Goal: Feedback & Contribution: Leave review/rating

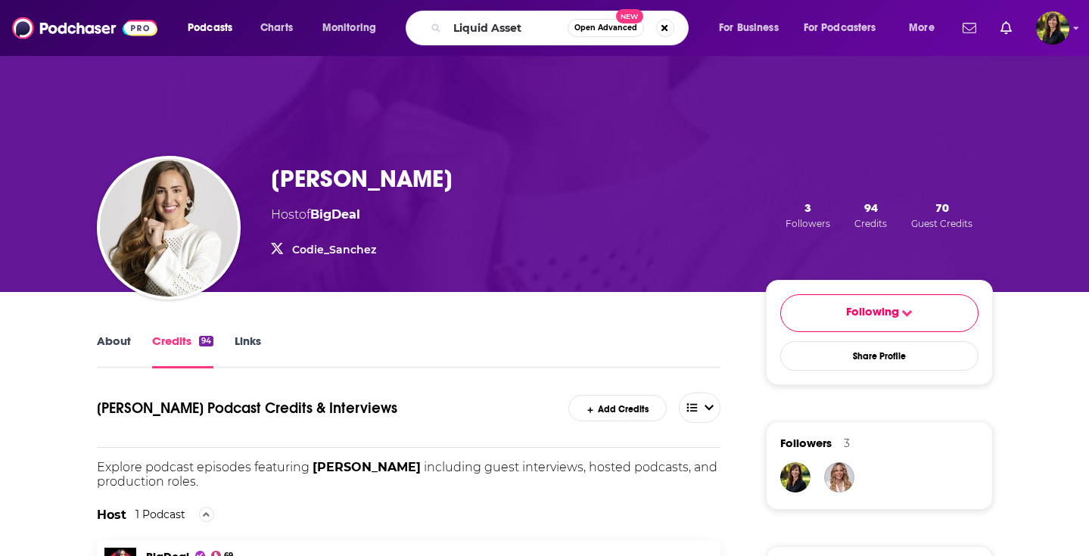
type input "Liquid Assets"
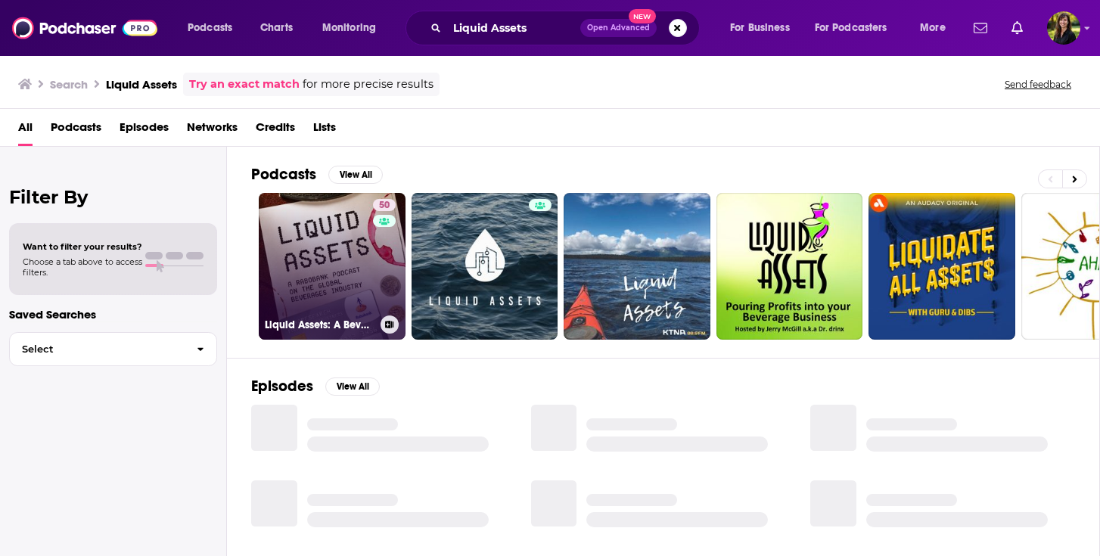
click at [356, 229] on link "50 Liquid Assets: A Beverage Industry Podcast" at bounding box center [332, 266] width 147 height 147
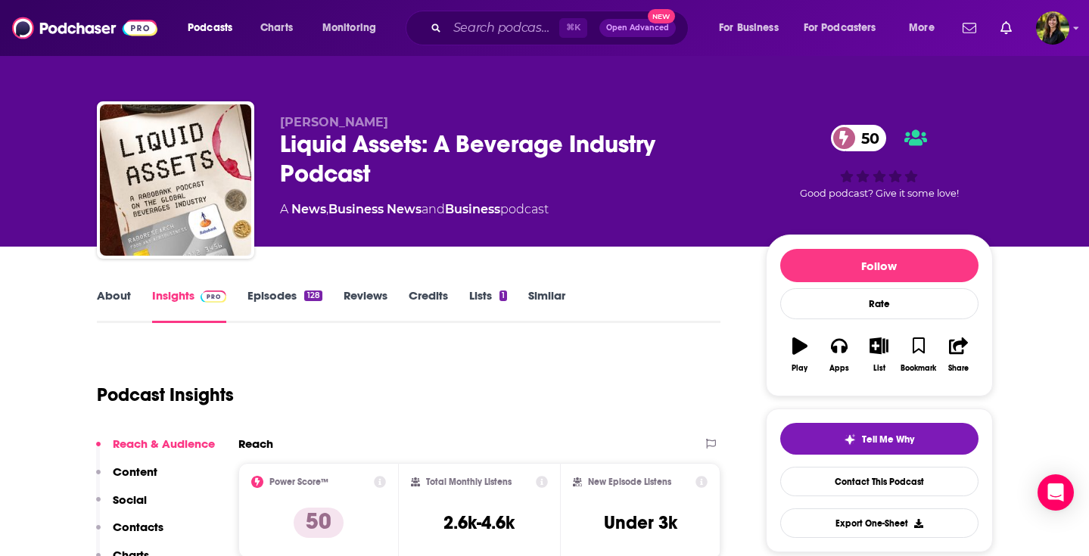
click at [257, 296] on link "Episodes 128" at bounding box center [284, 305] width 74 height 35
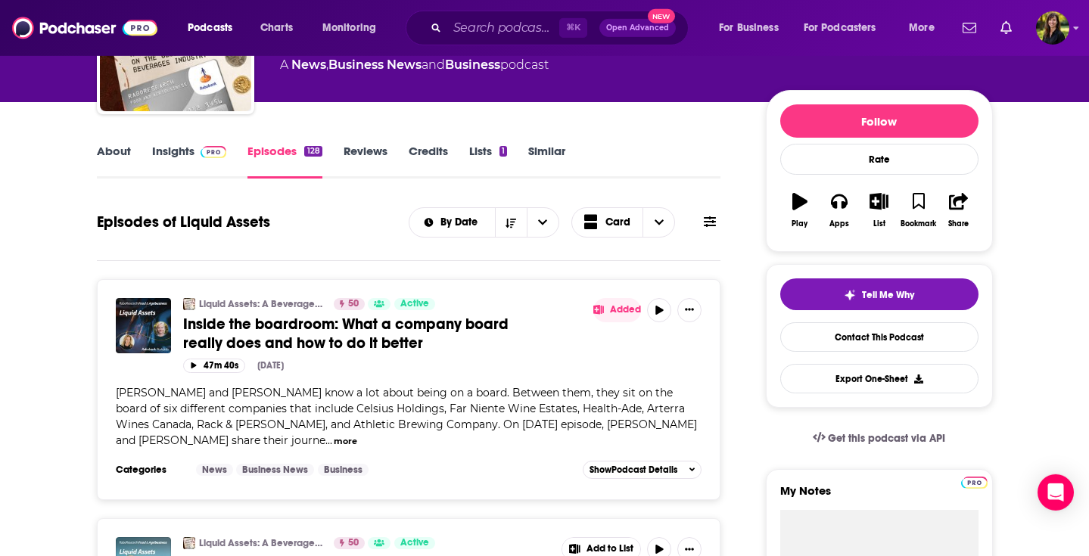
scroll to position [145, 0]
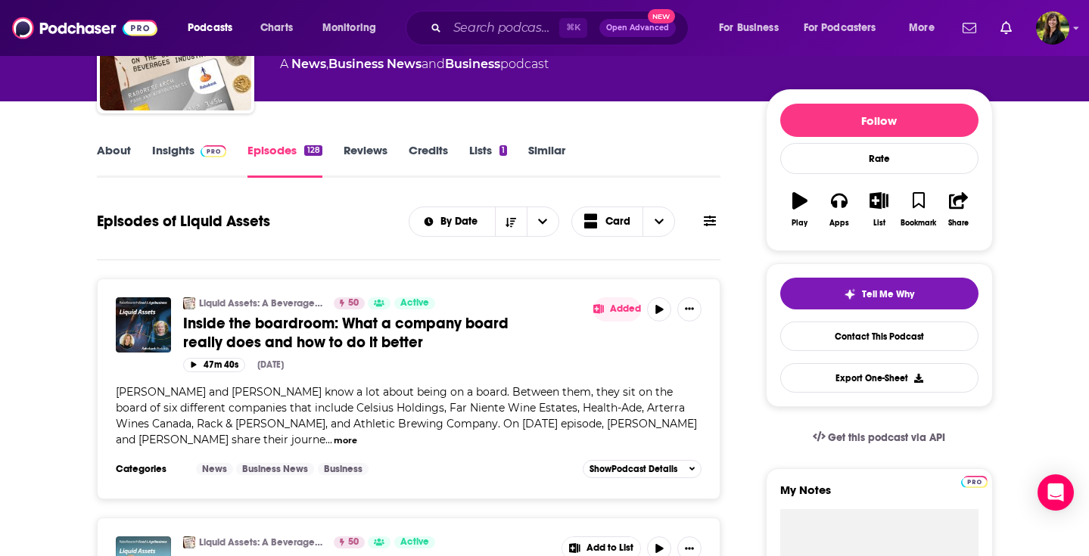
click at [363, 323] on span "Inside the boardroom: What a company board really does and how to do it better" at bounding box center [345, 333] width 325 height 38
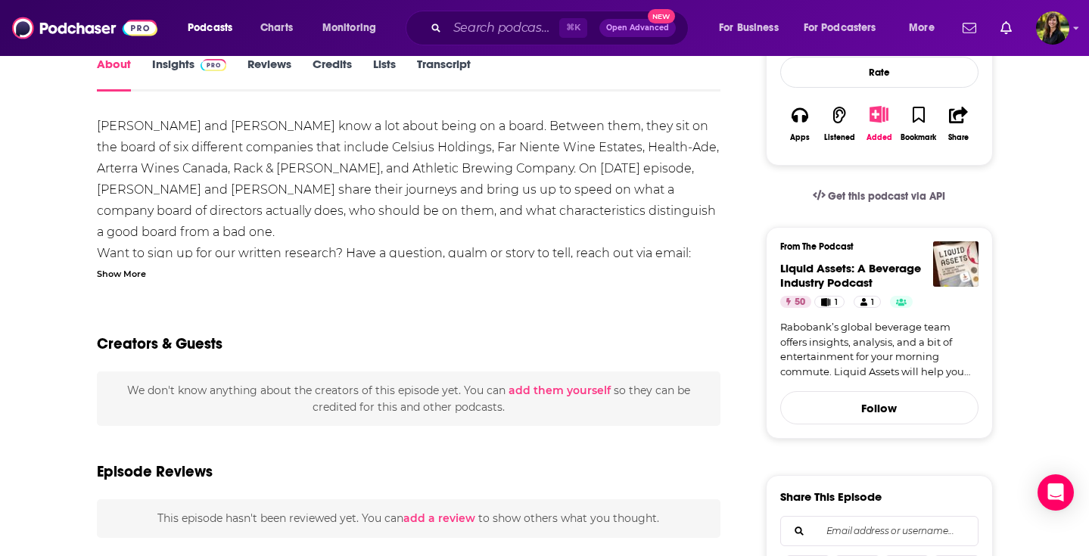
scroll to position [157, 0]
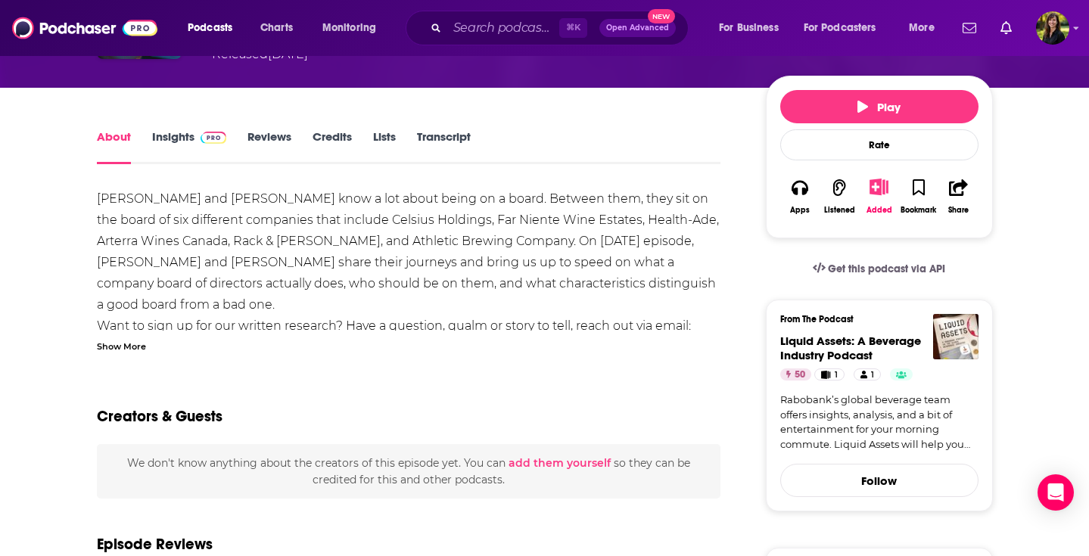
click at [454, 134] on link "Transcript" at bounding box center [444, 146] width 54 height 35
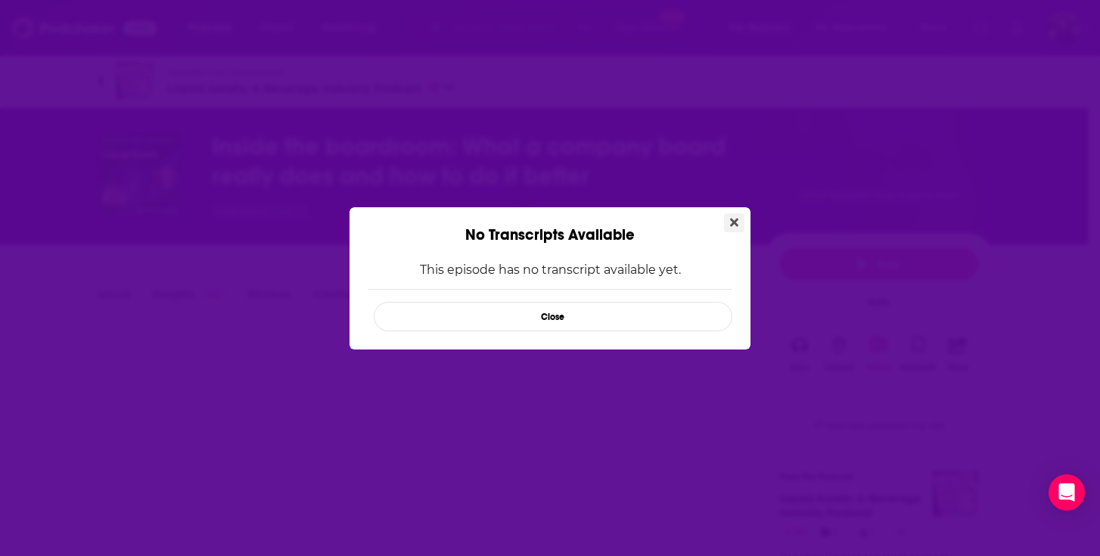
click at [733, 213] on button "Close" at bounding box center [734, 222] width 20 height 19
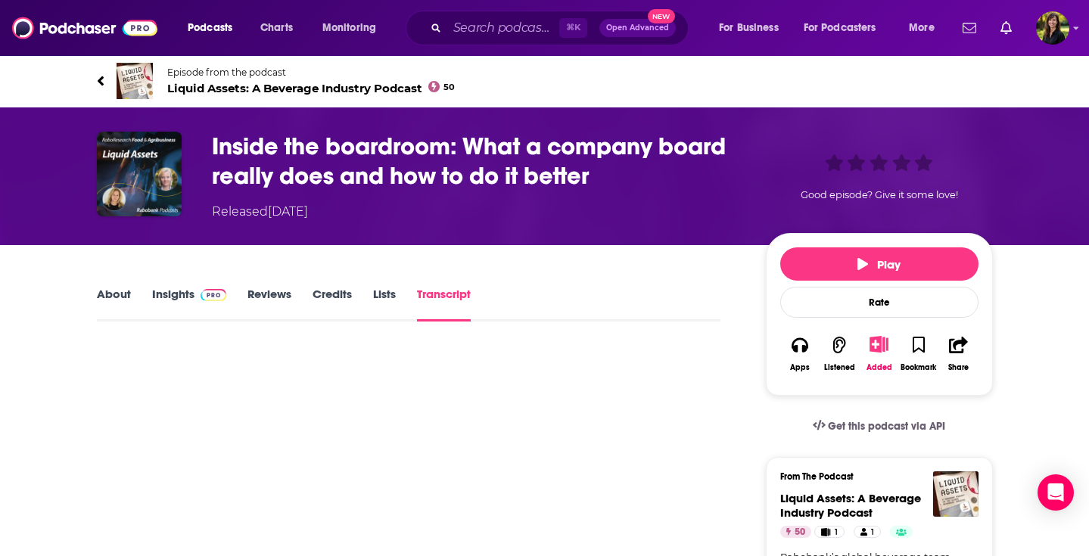
click at [922, 165] on div "Good episode? Give it some love!" at bounding box center [879, 176] width 227 height 89
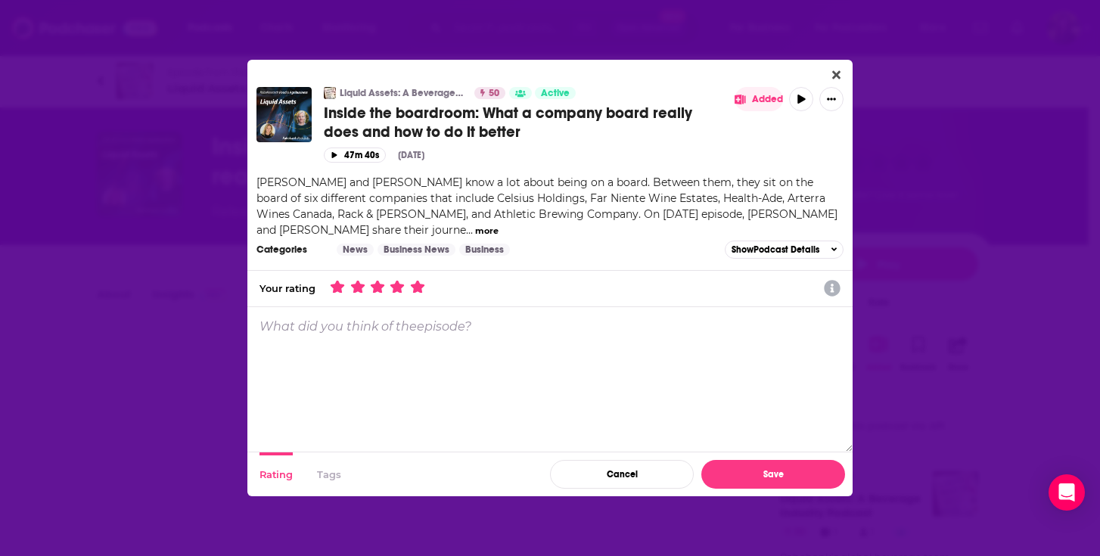
click at [419, 280] on icon "Dialog" at bounding box center [417, 287] width 14 height 14
click at [510, 319] on textarea "Dialog" at bounding box center [549, 379] width 605 height 145
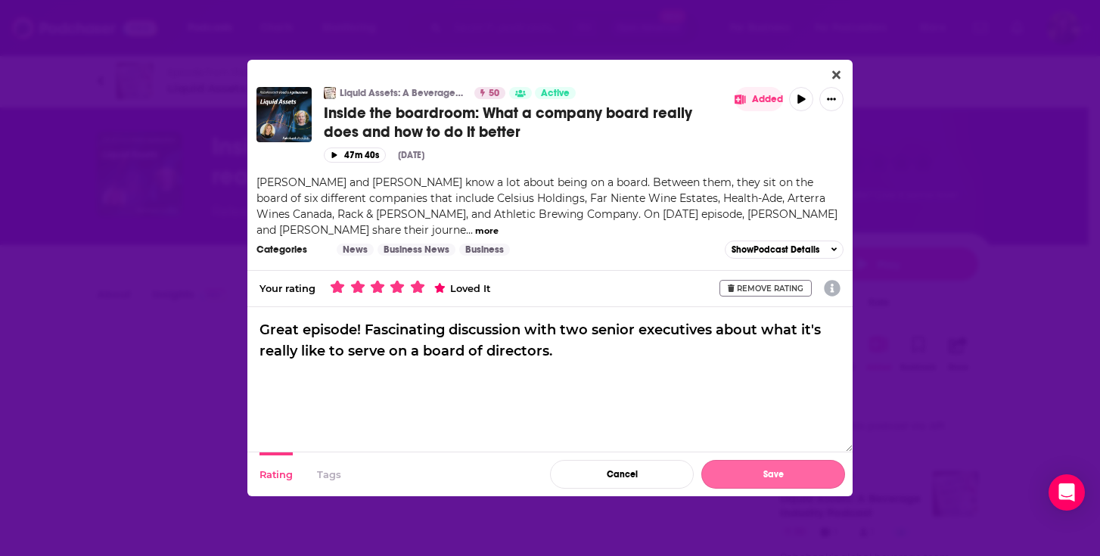
type textarea "Great episode! Fascinating discussion with two senior executives about what it'…"
click at [783, 461] on button "Save" at bounding box center [773, 474] width 144 height 29
